Goal: Find specific page/section: Find specific page/section

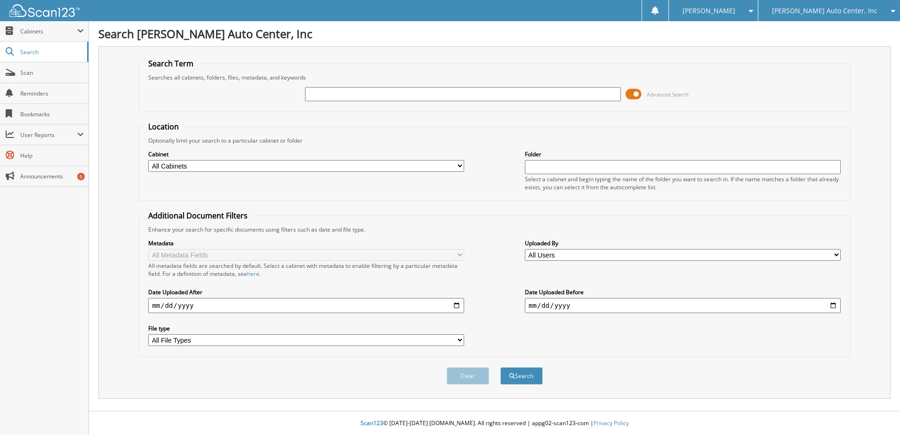
click at [634, 91] on span at bounding box center [633, 94] width 16 height 14
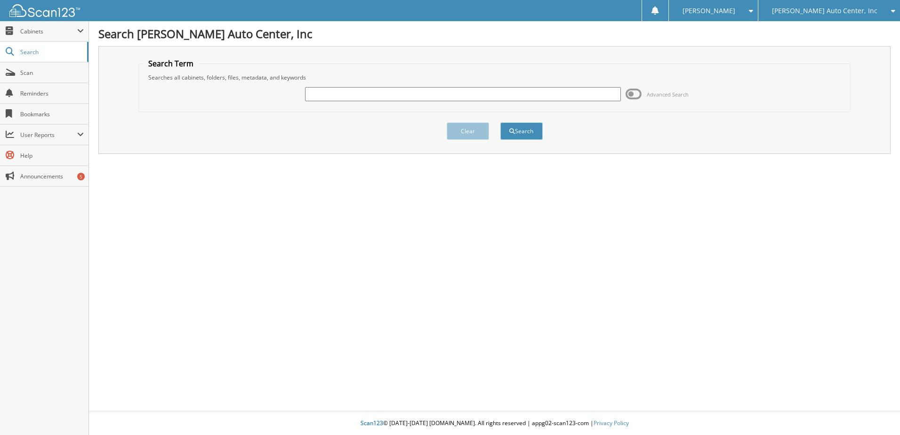
click at [339, 88] on input "text" at bounding box center [463, 94] width 316 height 14
paste input "16704023"
type input "16704023"
click at [500, 122] on button "Search" at bounding box center [521, 130] width 42 height 17
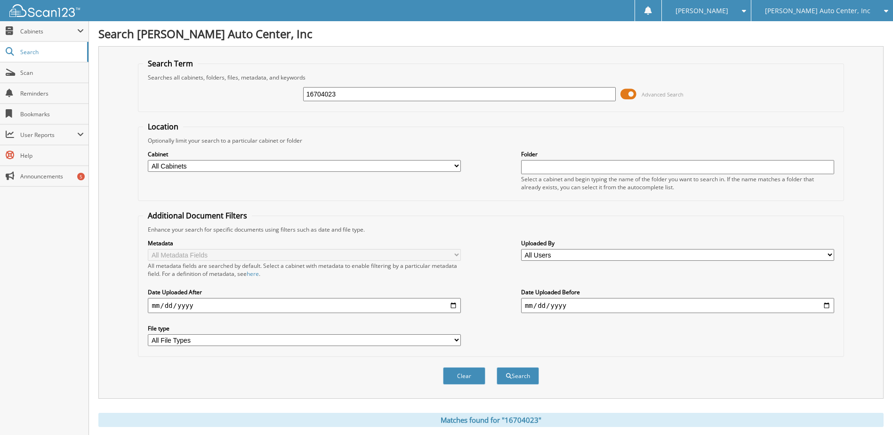
click at [623, 98] on span at bounding box center [628, 94] width 16 height 14
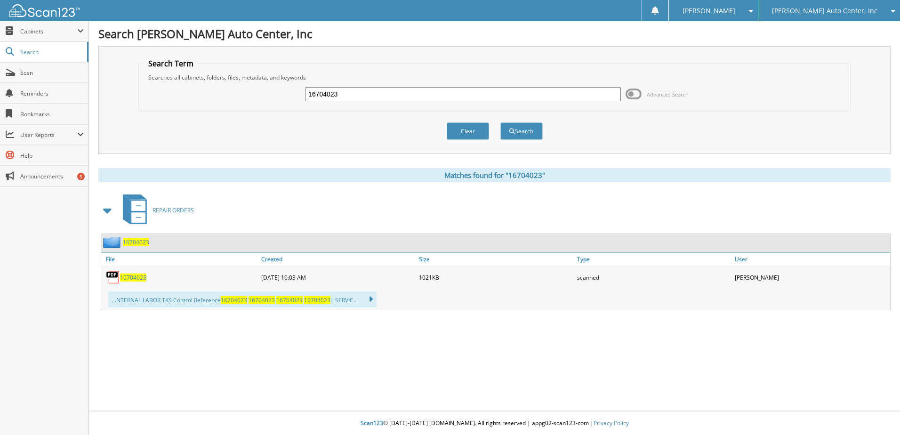
click at [143, 278] on span "16704023" at bounding box center [133, 277] width 26 height 8
click at [857, 16] on div "[PERSON_NAME] Auto Center, Inc" at bounding box center [829, 10] width 132 height 21
click at [862, 33] on link "H.G.F, Inc ( [PERSON_NAME] )" at bounding box center [829, 29] width 142 height 16
